Goal: Information Seeking & Learning: Check status

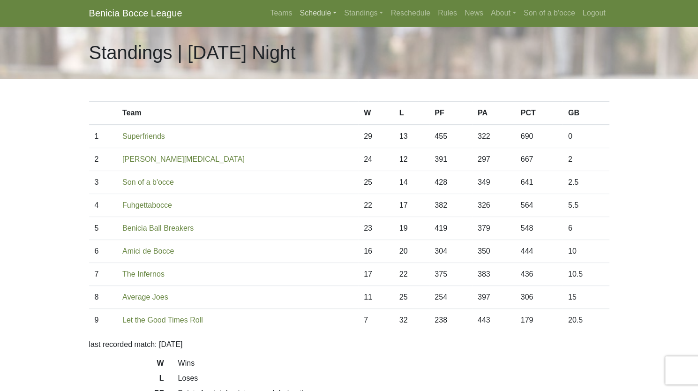
click at [325, 12] on link "Schedule" at bounding box center [318, 13] width 45 height 19
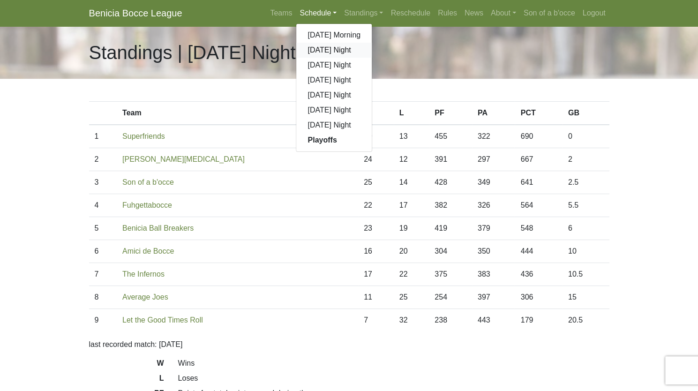
click at [325, 53] on link "[DATE] Night" at bounding box center [333, 50] width 75 height 15
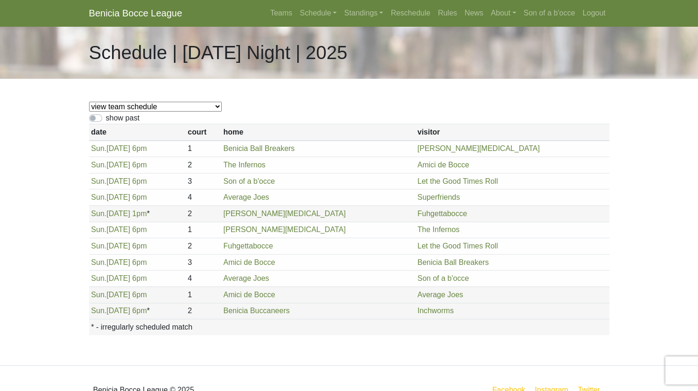
click at [68, 150] on body "Benicia Bocce League Teams Schedule [DATE] Morning [DATE] Night [DATE] Night [D…" at bounding box center [349, 207] width 698 height 415
click at [373, 13] on link "Standings" at bounding box center [363, 13] width 46 height 19
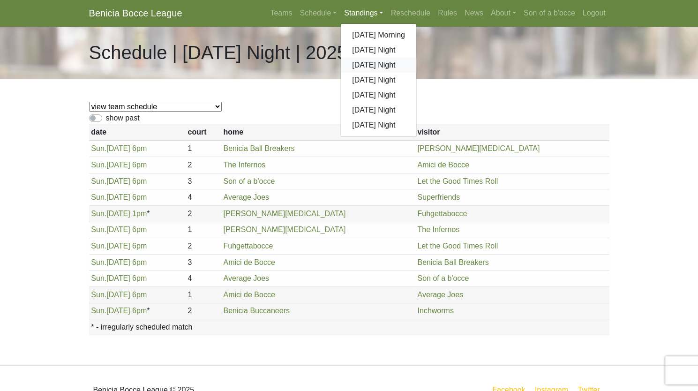
click at [369, 62] on link "[DATE] Night" at bounding box center [378, 65] width 75 height 15
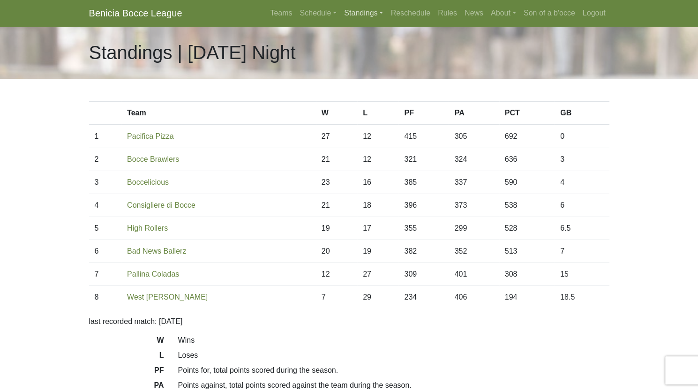
click at [377, 14] on link "Standings" at bounding box center [363, 13] width 46 height 19
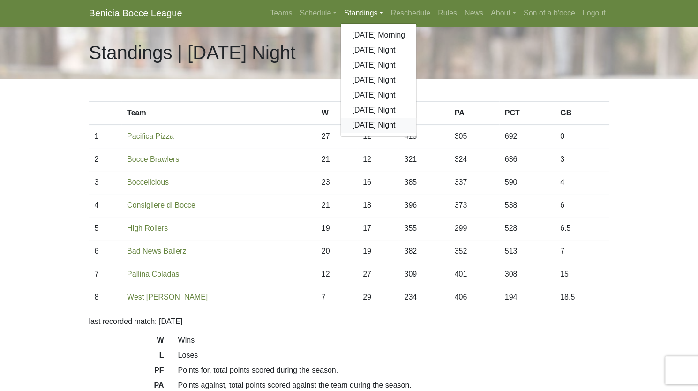
click at [369, 129] on link "[DATE] Night" at bounding box center [378, 125] width 75 height 15
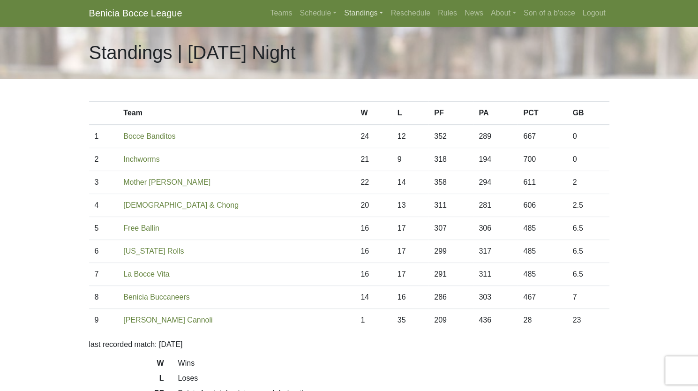
click at [340, 21] on link "Standings" at bounding box center [363, 13] width 46 height 19
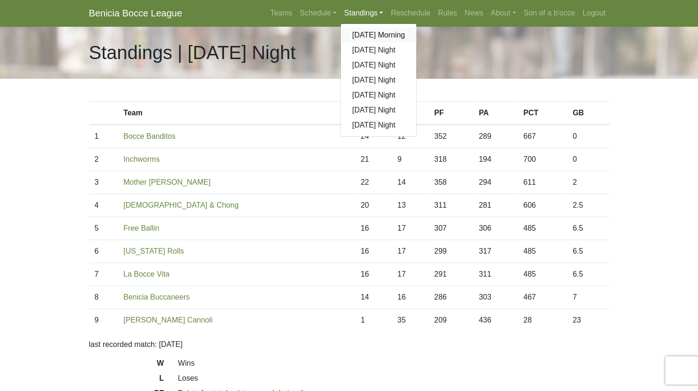
click at [370, 36] on link "[DATE] Morning" at bounding box center [378, 35] width 75 height 15
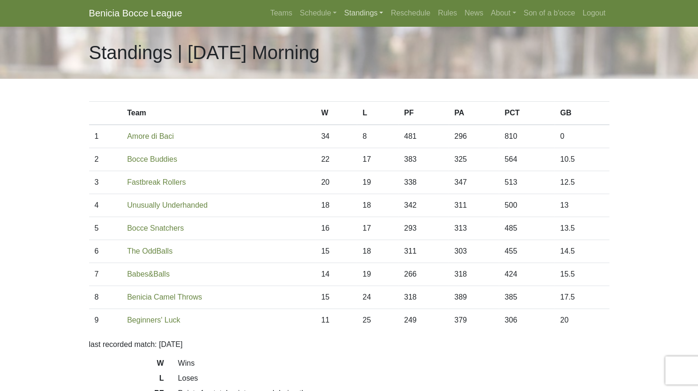
click at [361, 8] on link "Standings" at bounding box center [363, 13] width 46 height 19
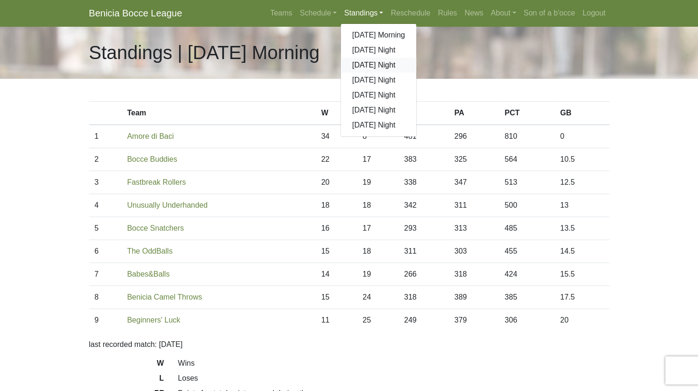
click at [365, 68] on link "[DATE] Night" at bounding box center [378, 65] width 75 height 15
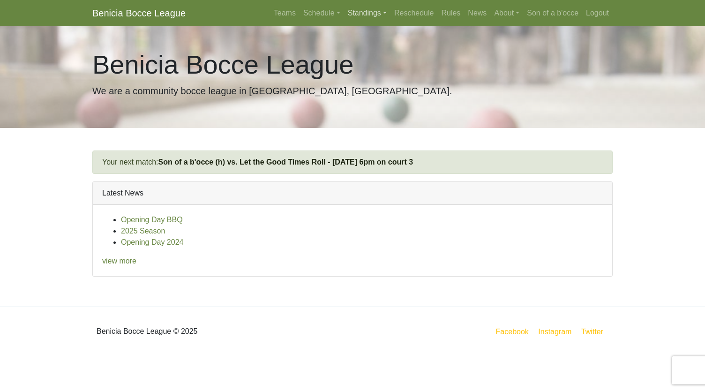
click at [362, 5] on link "Standings" at bounding box center [367, 13] width 46 height 19
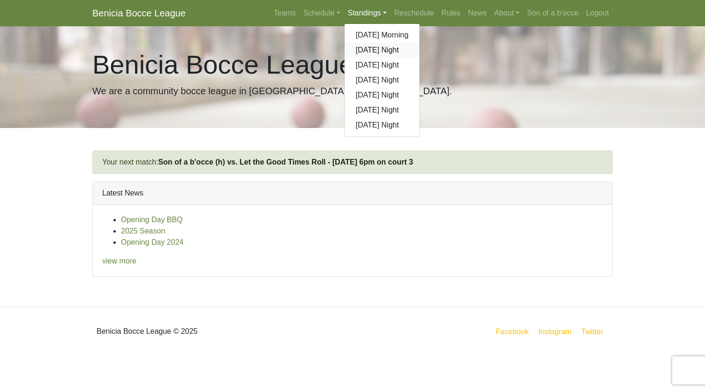
click at [359, 55] on link "[DATE] Night" at bounding box center [382, 50] width 75 height 15
